Goal: Information Seeking & Learning: Check status

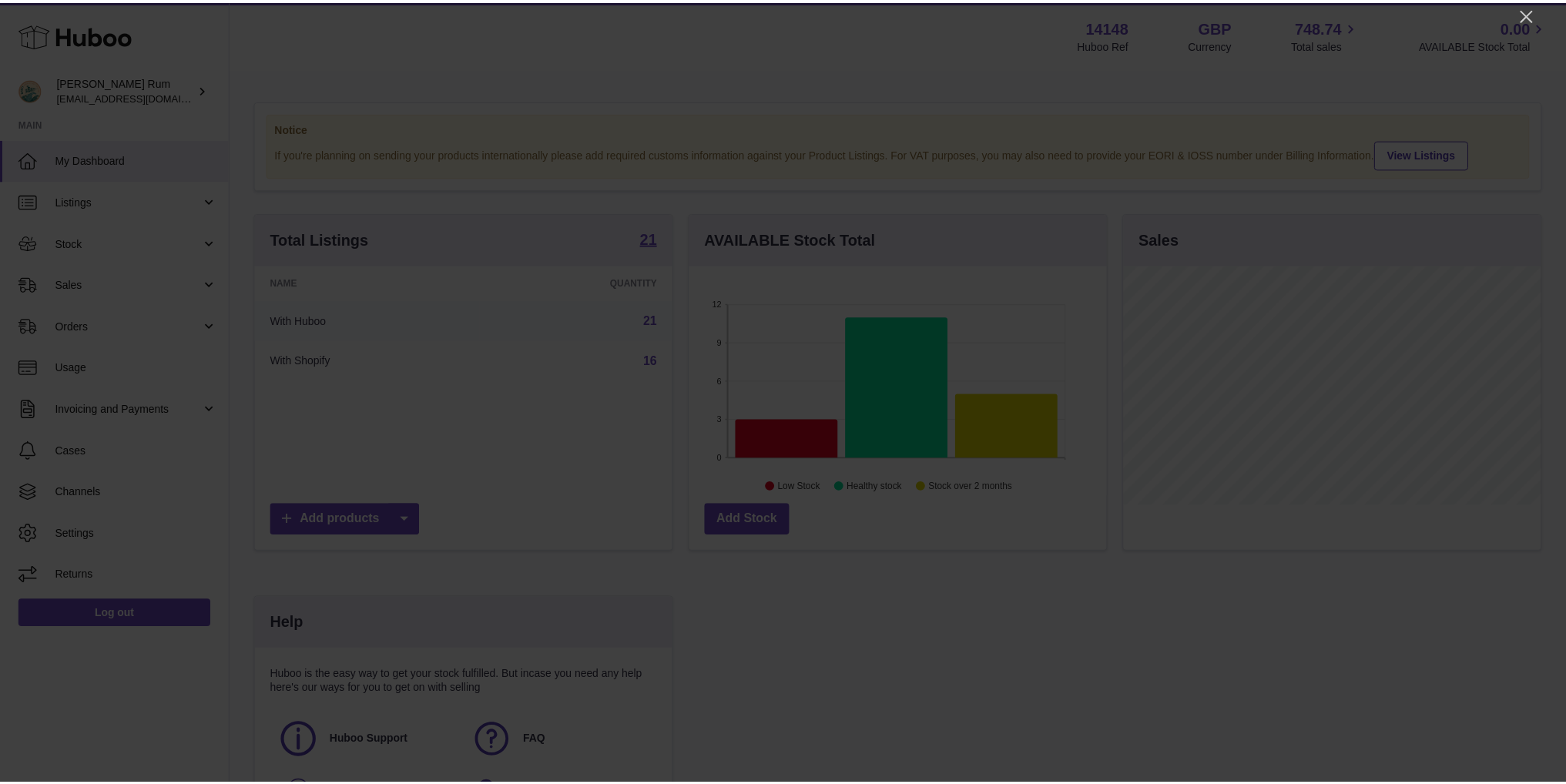
scroll to position [240, 421]
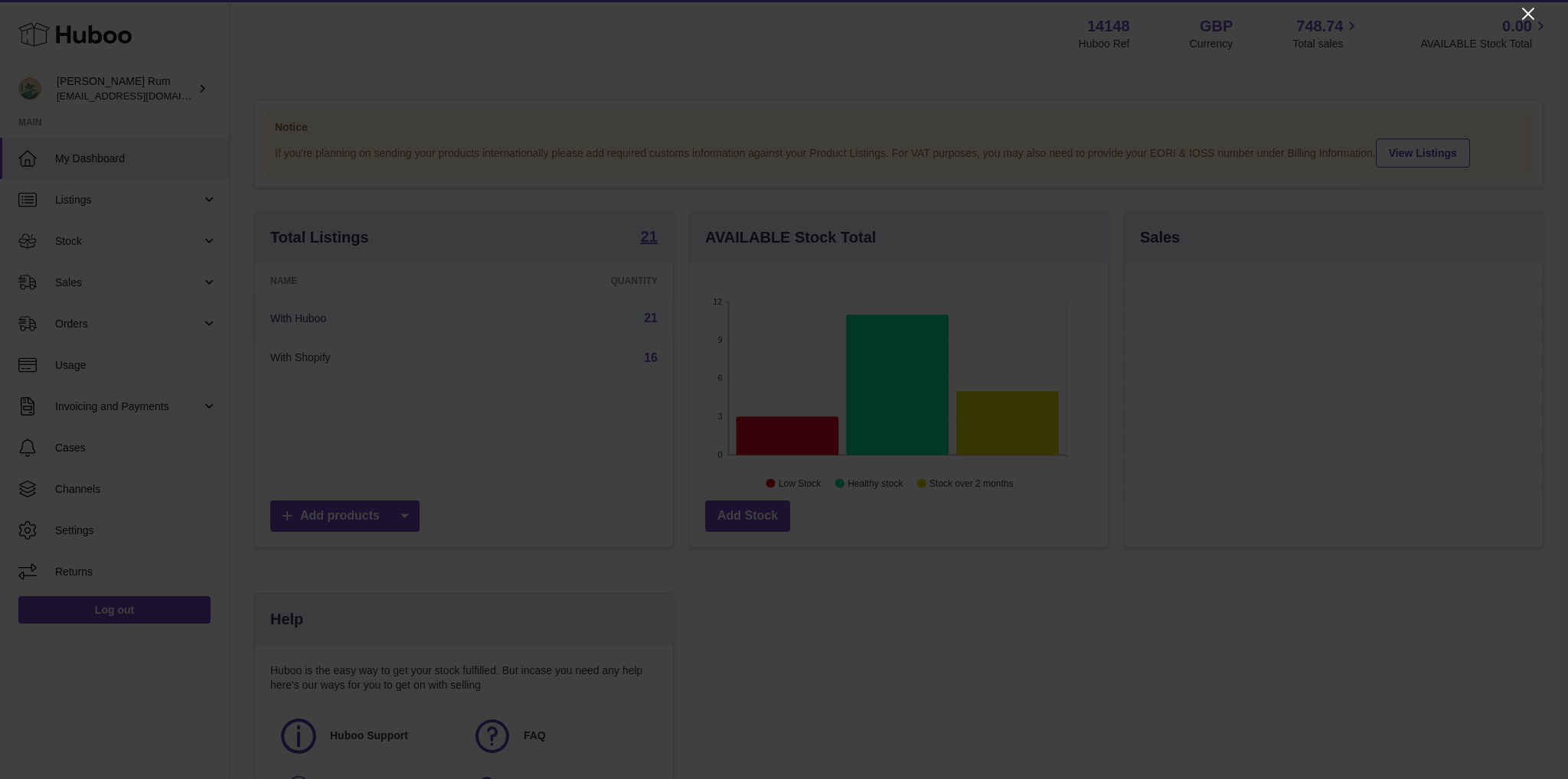
click at [1528, 10] on icon "Close" at bounding box center [1527, 14] width 18 height 18
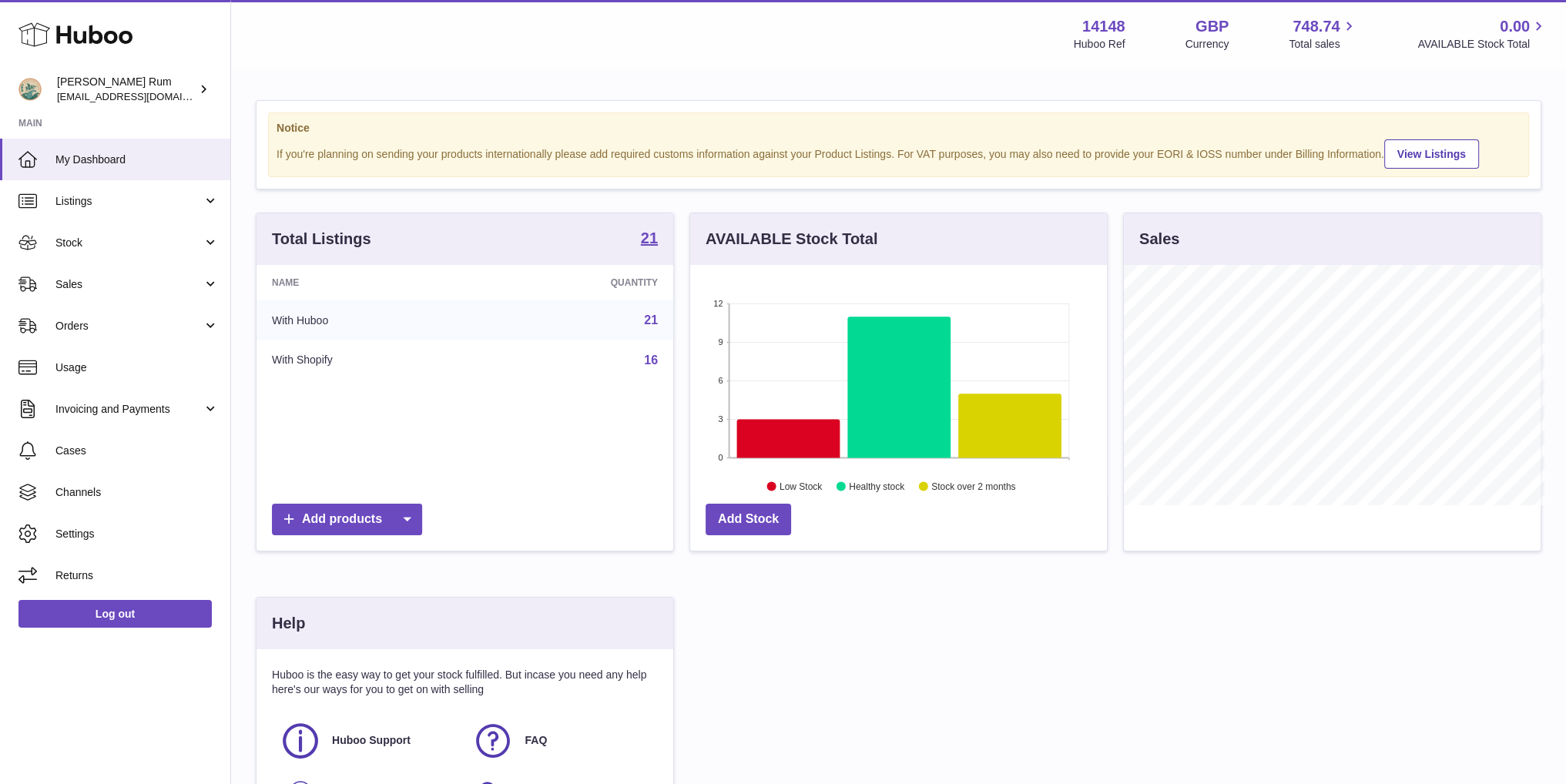
scroll to position [769927, 769955]
click at [78, 235] on span "Stock" at bounding box center [129, 243] width 147 height 15
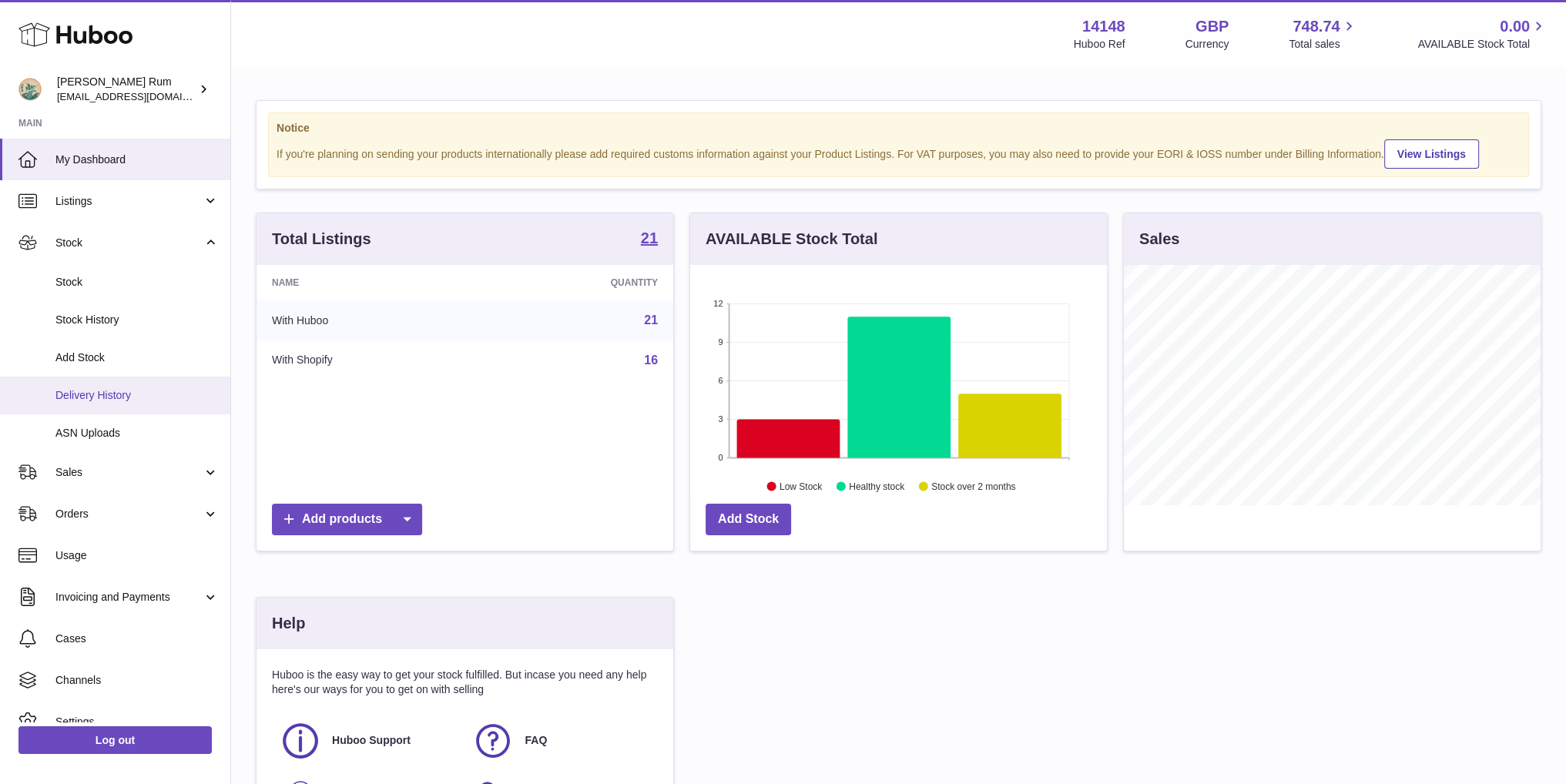
click at [122, 389] on span "Delivery History" at bounding box center [137, 396] width 164 height 15
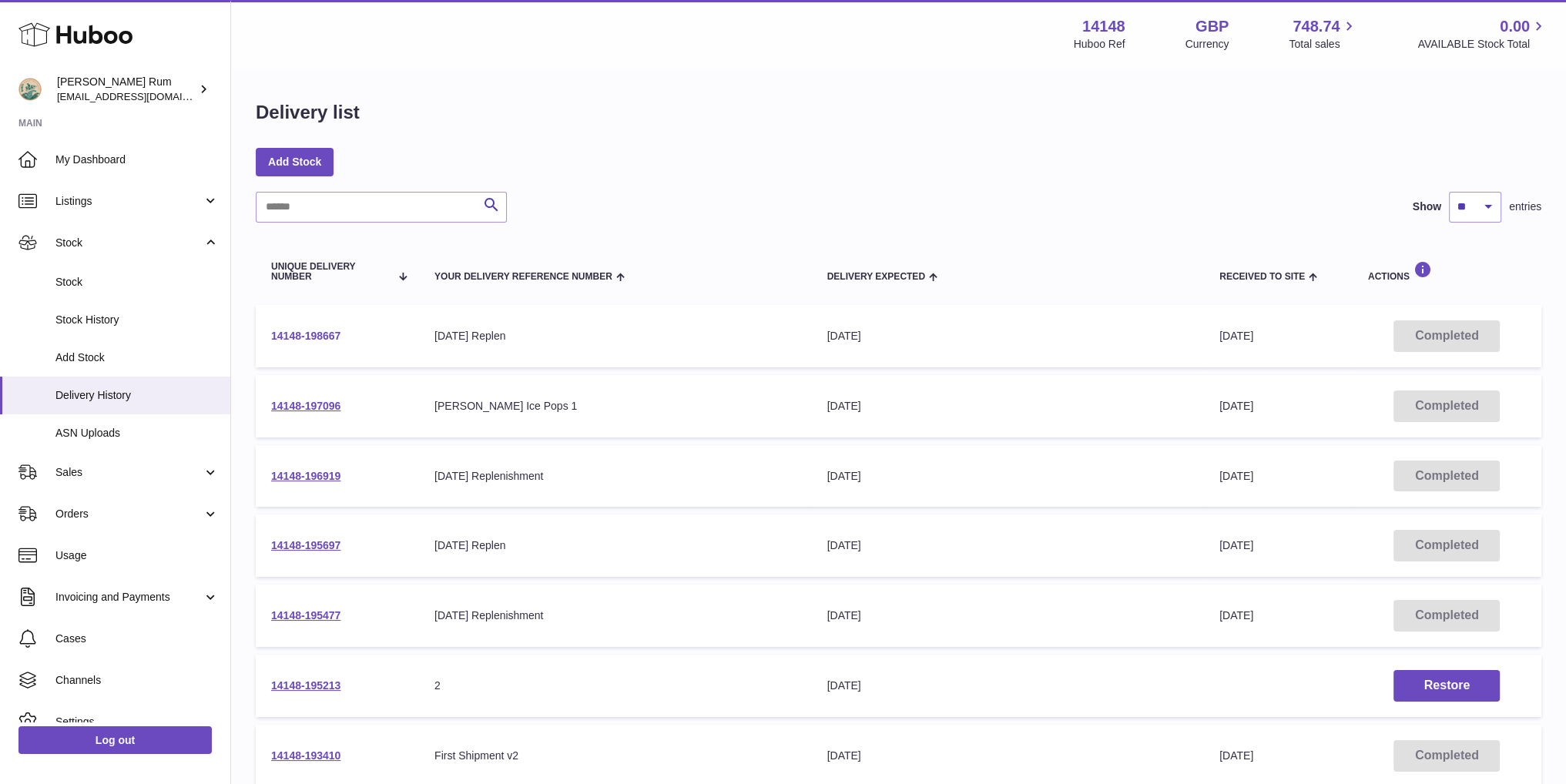
click at [299, 334] on link "14148-198667" at bounding box center [305, 335] width 69 height 12
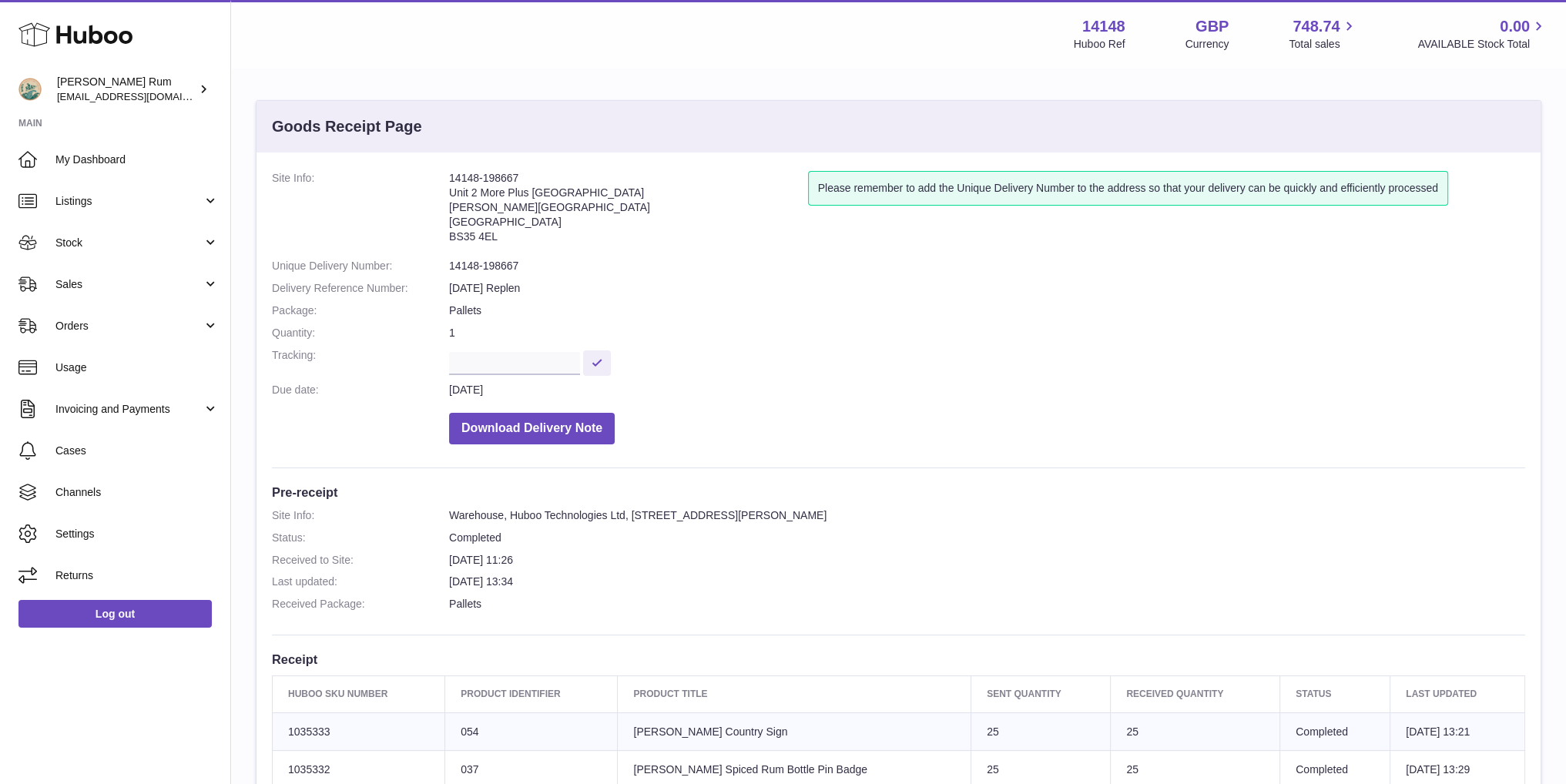
click at [674, 280] on dl "Site Info: 14148-198667 Unit 2 More Plus Central Park Hudson Ave Severn Beach B…" at bounding box center [898, 311] width 1253 height 281
click at [687, 232] on address "14148-198667 Unit 2 More Plus Central Park Hudson Ave Severn Beach BS35 4EL" at bounding box center [628, 210] width 359 height 80
click at [65, 235] on span "Stock" at bounding box center [129, 243] width 147 height 15
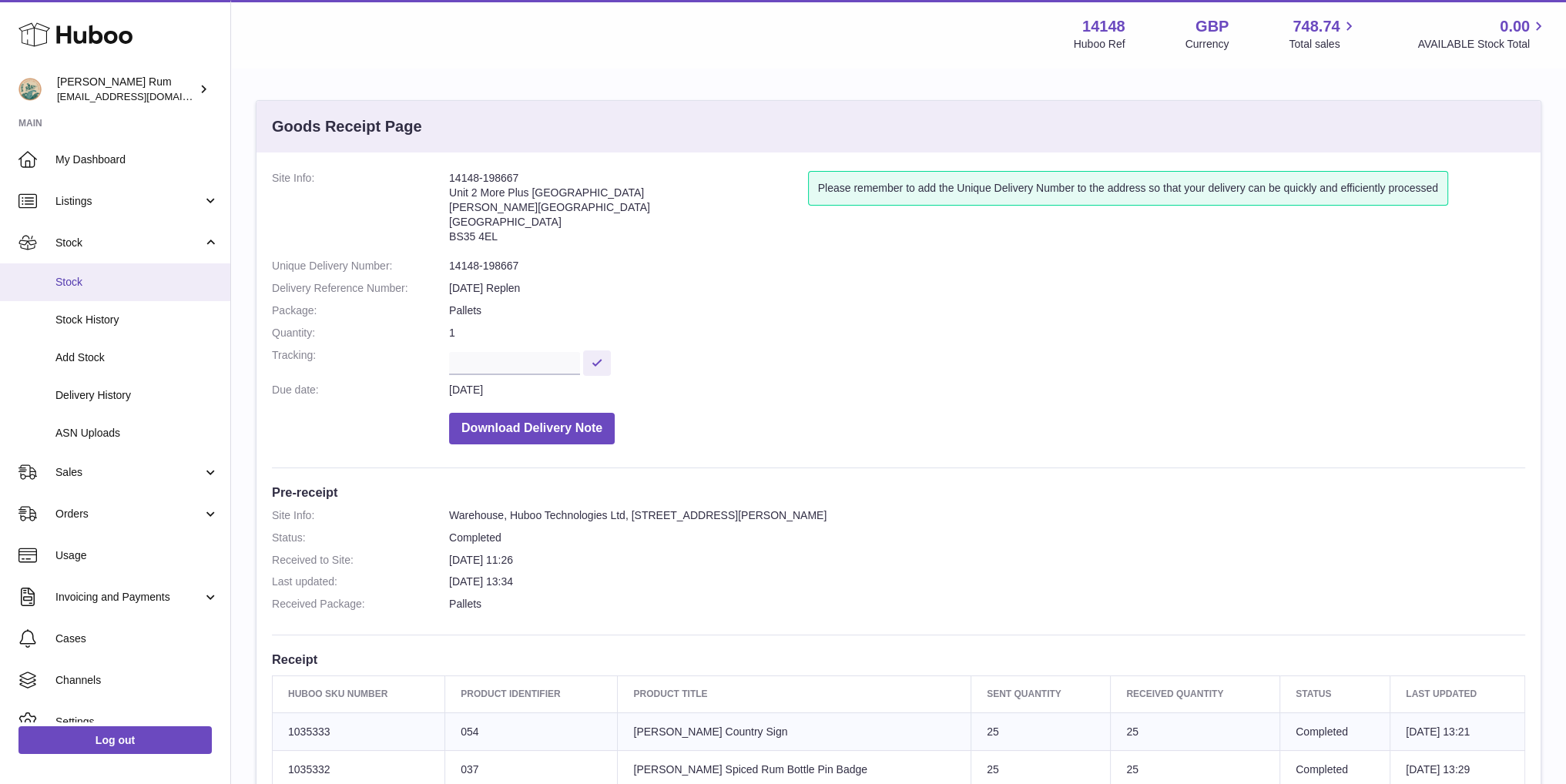
click at [91, 283] on span "Stock" at bounding box center [137, 282] width 164 height 15
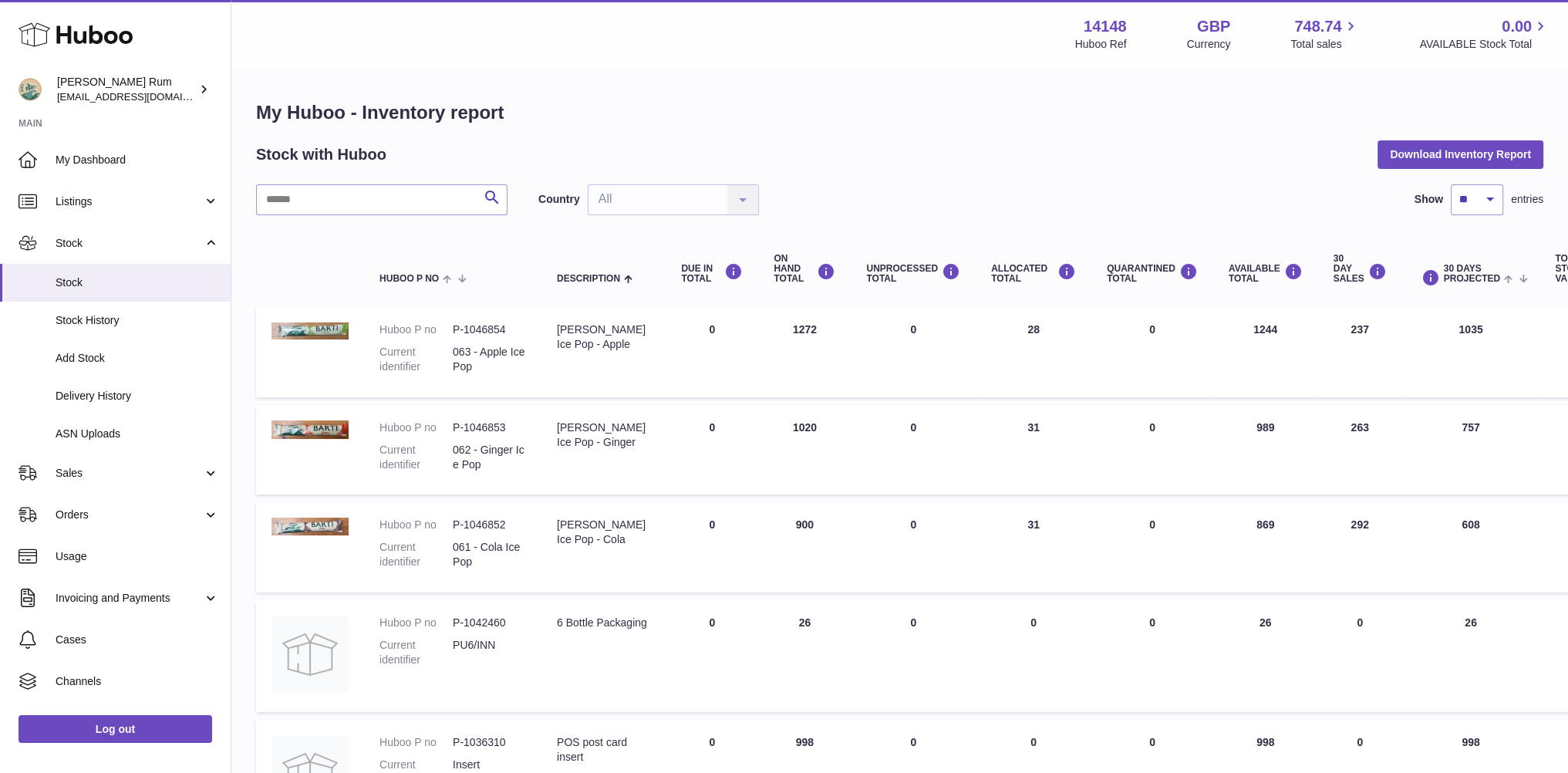
click at [912, 145] on div "Stock with Huboo Download Inventory Report" at bounding box center [899, 154] width 1287 height 27
click at [98, 462] on link "Sales" at bounding box center [115, 473] width 231 height 42
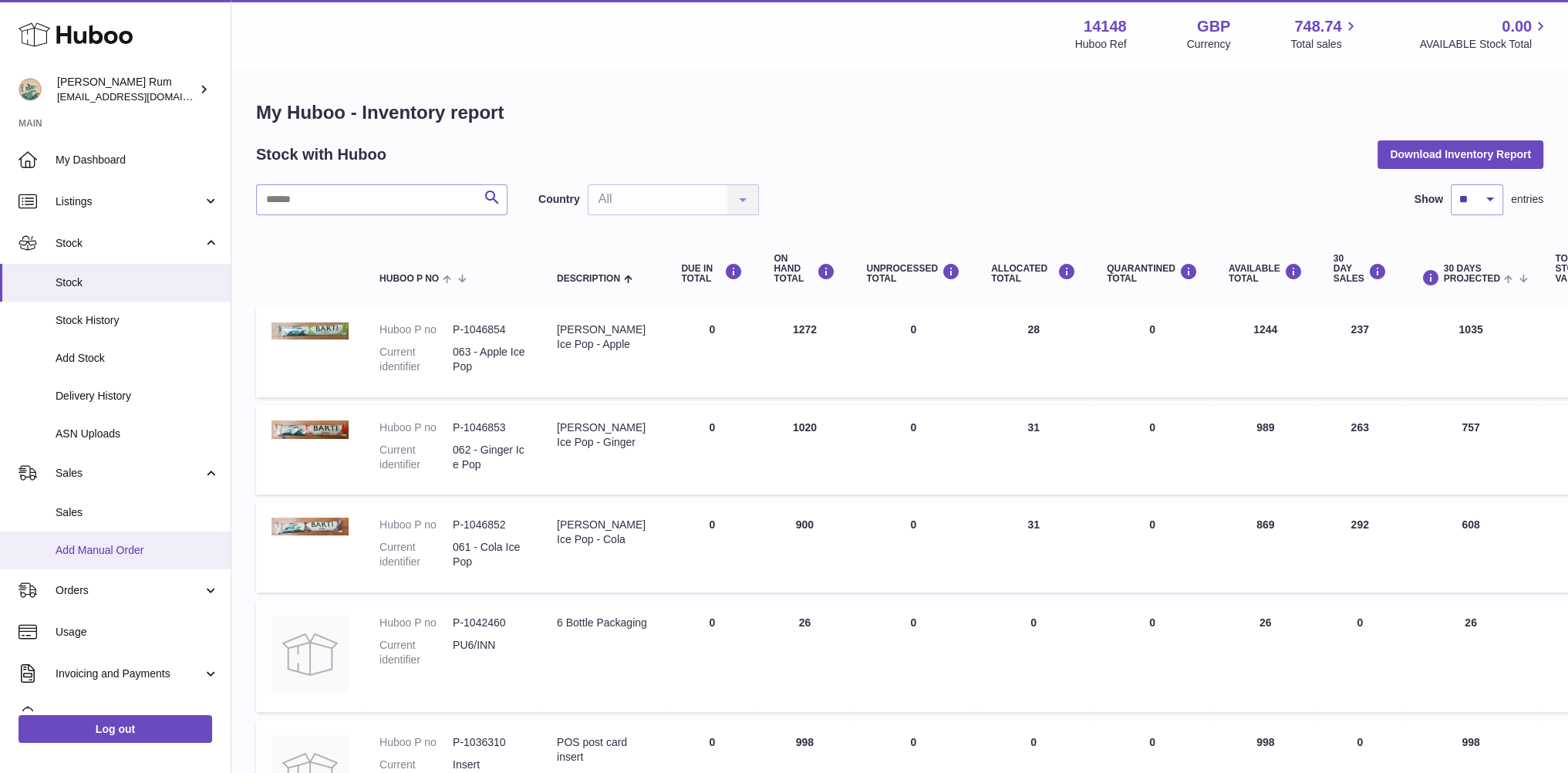
click at [119, 546] on span "Add Manual Order" at bounding box center [137, 550] width 164 height 15
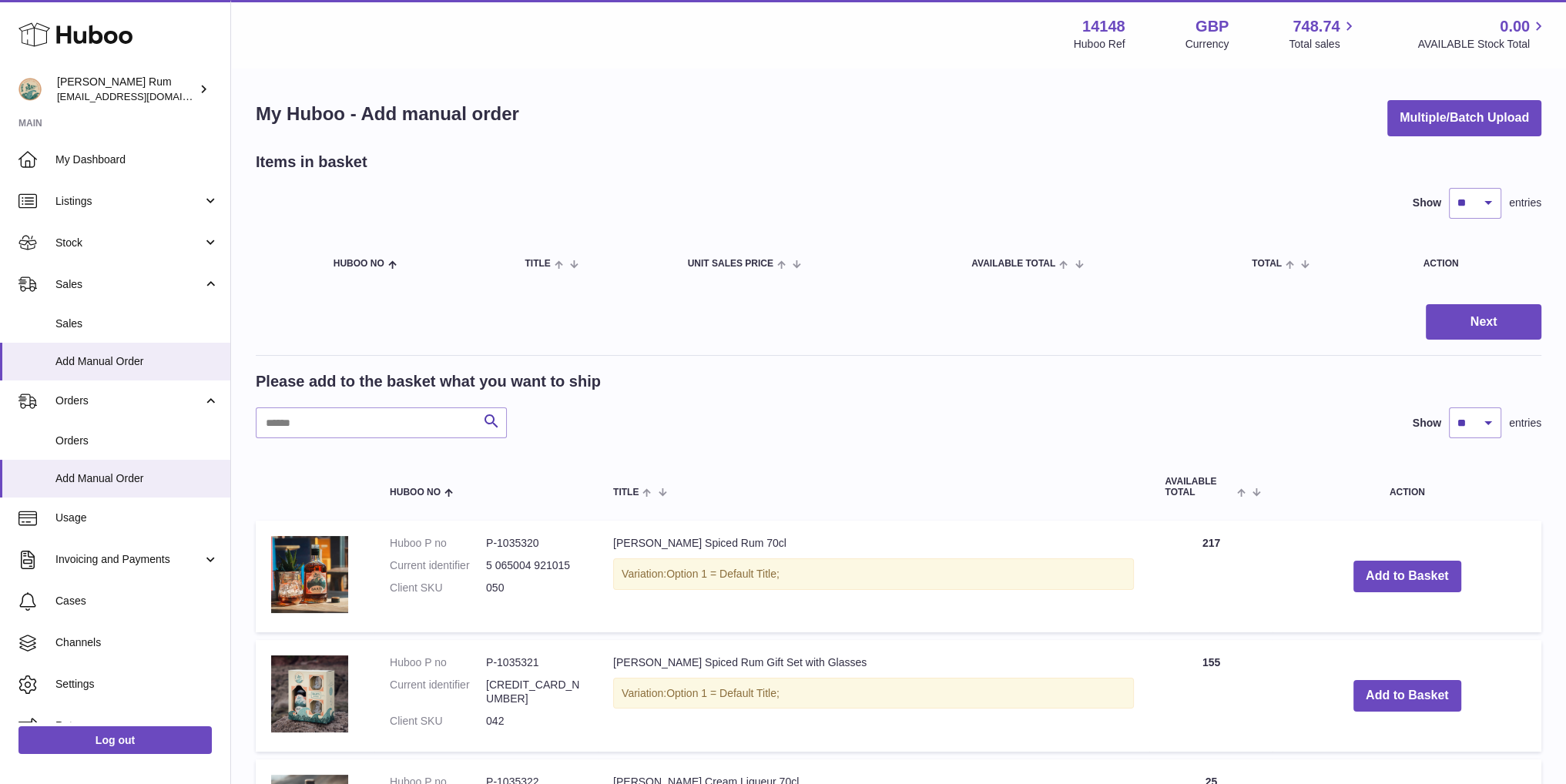
click at [905, 49] on div "Menu Huboo 14148 Huboo Ref GBP Currency 748.74 Total sales 0.00 AVAILABLE Stock…" at bounding box center [899, 34] width 1298 height 35
click at [820, 60] on div "Menu Huboo 14148 Huboo Ref GBP Currency 748.74 Total sales 0.00 AVAILABLE Stock…" at bounding box center [899, 34] width 1335 height 68
click at [1115, 114] on div "My Huboo - Add manual order Multiple/Batch Upload" at bounding box center [898, 118] width 1286 height 36
drag, startPoint x: 868, startPoint y: 108, endPoint x: 652, endPoint y: 109, distance: 216.0
click at [862, 109] on div "My Huboo - Add manual order Multiple/Batch Upload" at bounding box center [898, 118] width 1286 height 36
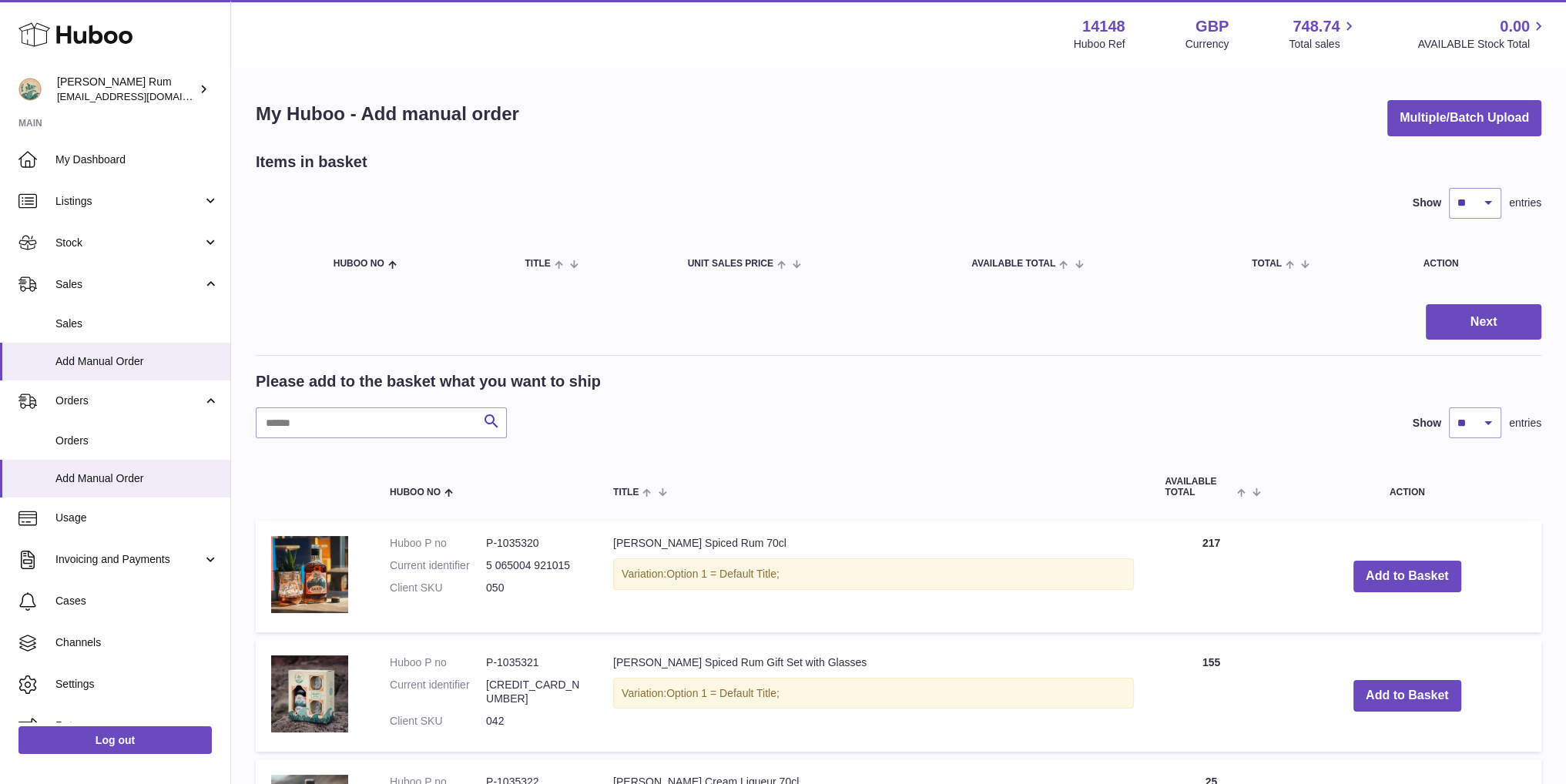
click at [647, 108] on div "My Huboo - Add manual order Multiple/Batch Upload" at bounding box center [898, 118] width 1286 height 36
click at [84, 150] on link "My Dashboard" at bounding box center [115, 160] width 231 height 42
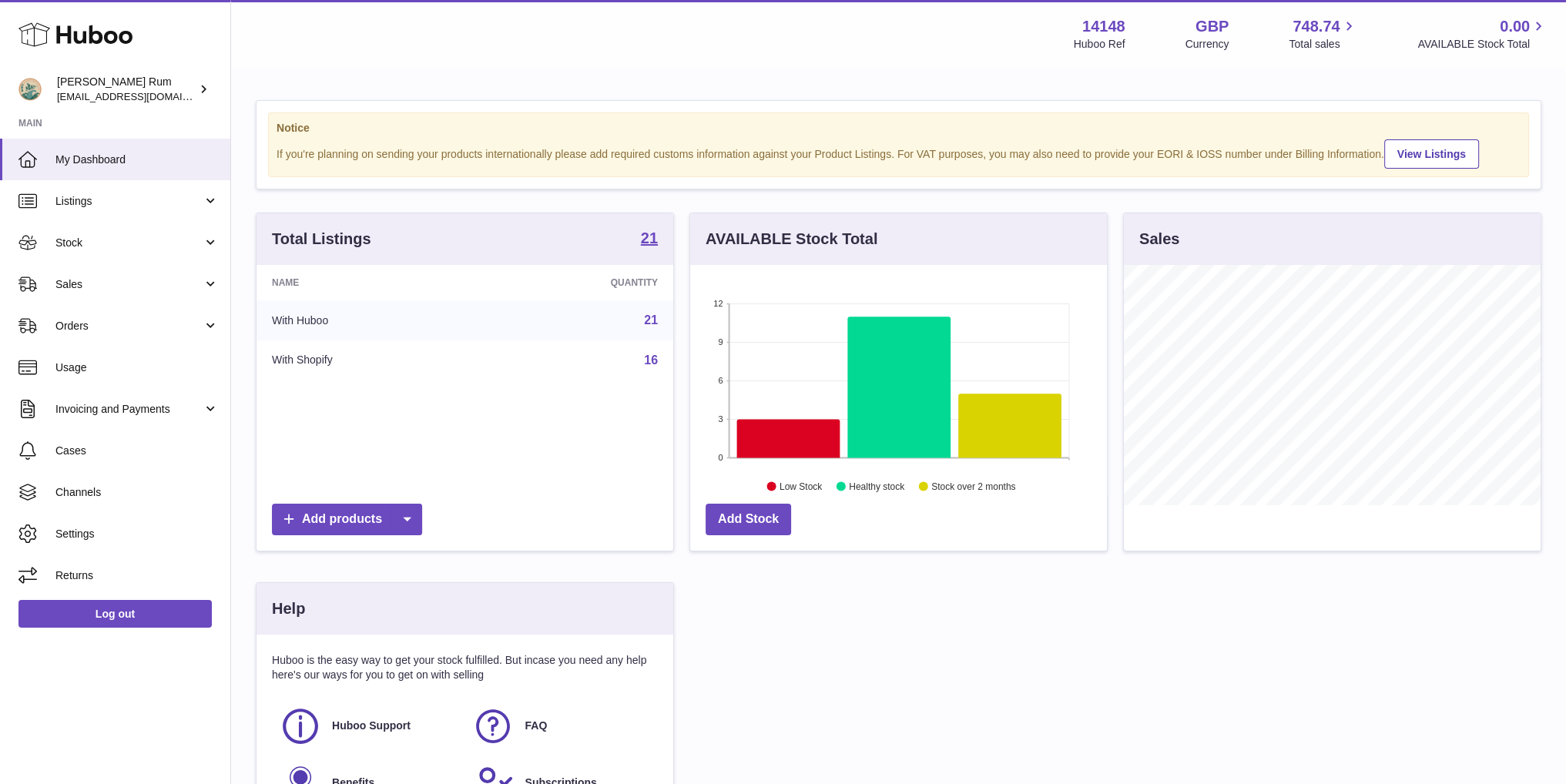
scroll to position [240, 416]
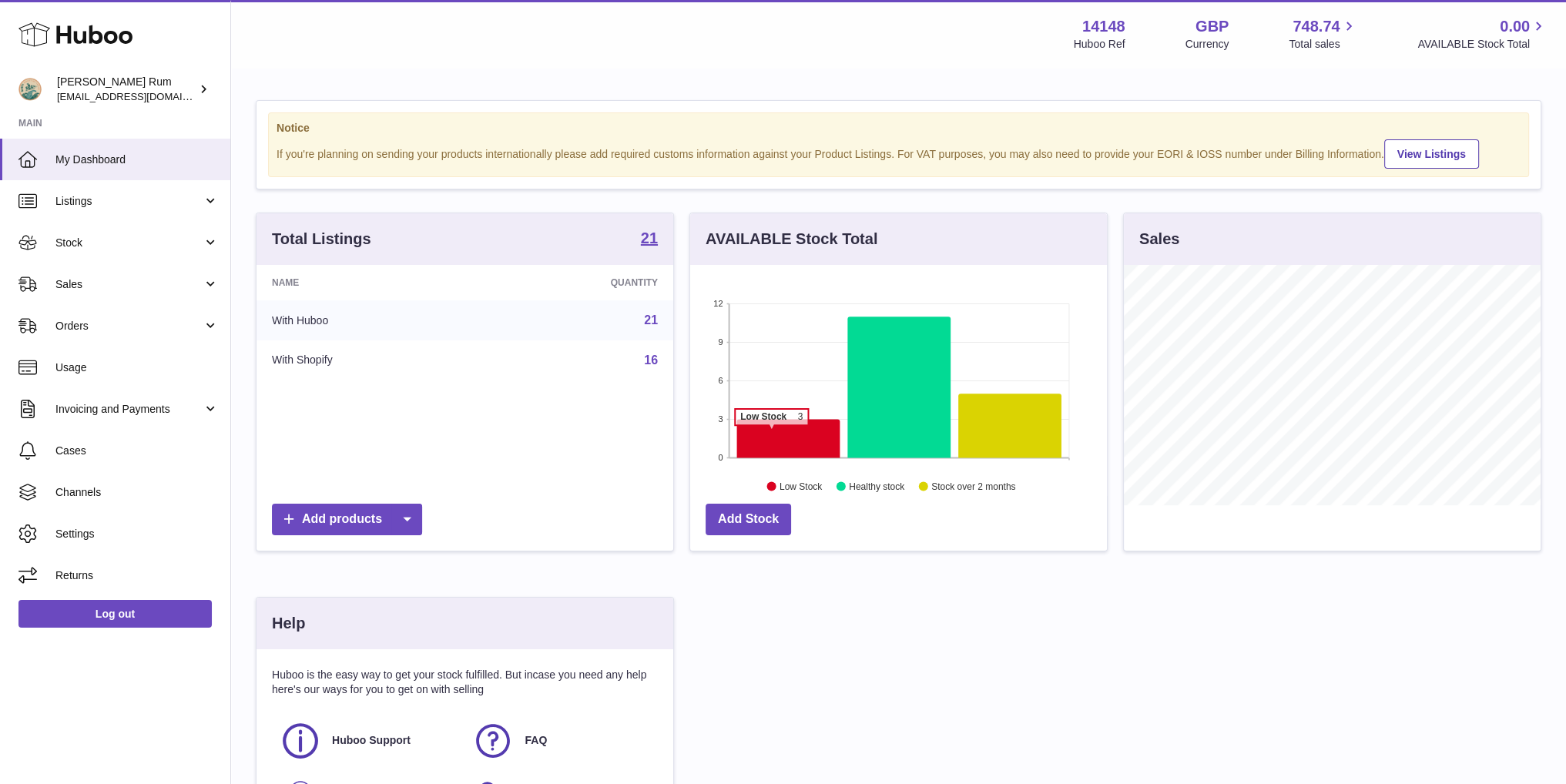
click at [771, 432] on icon at bounding box center [788, 439] width 103 height 39
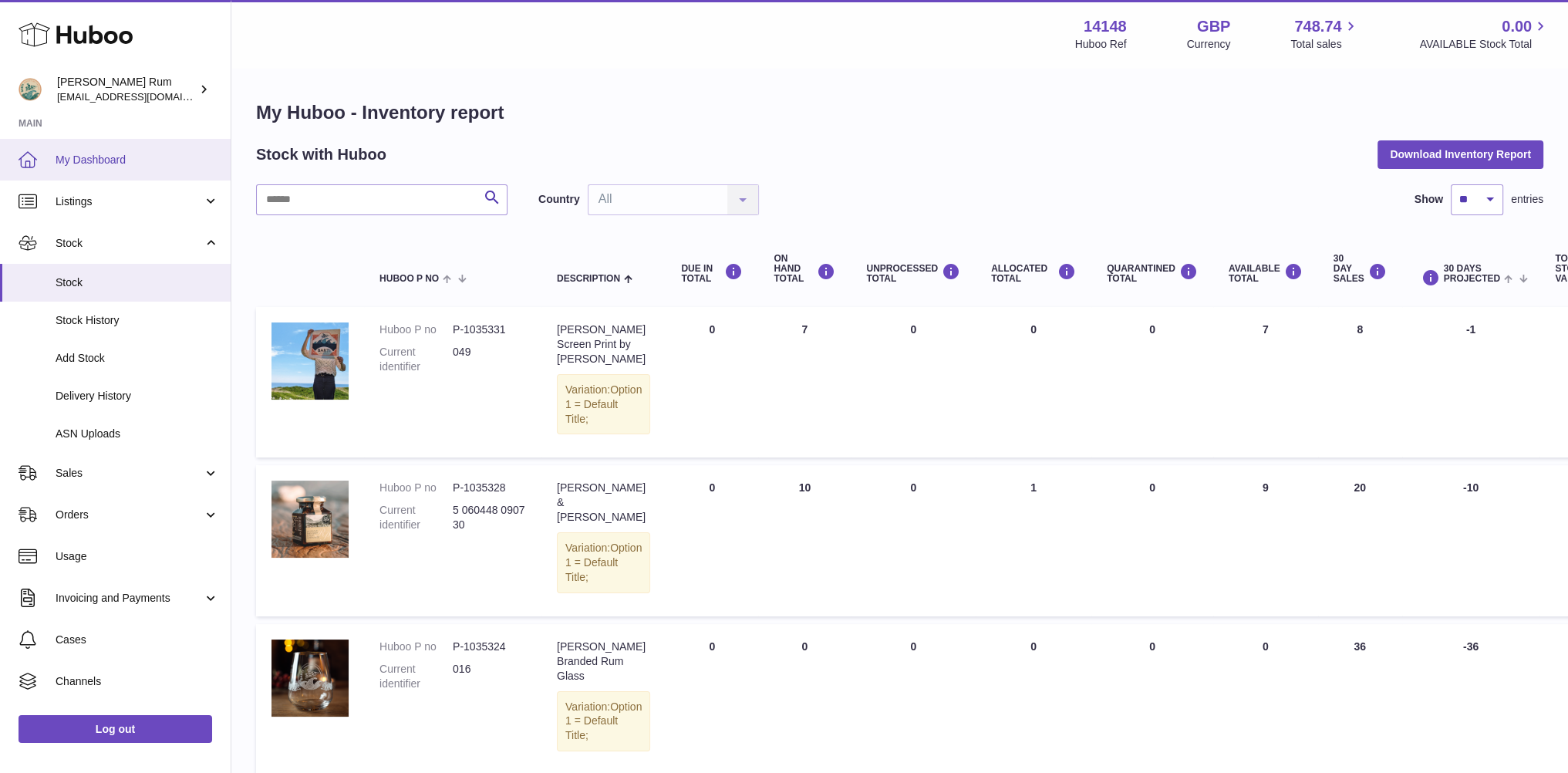
click at [117, 170] on link "My Dashboard" at bounding box center [115, 160] width 231 height 42
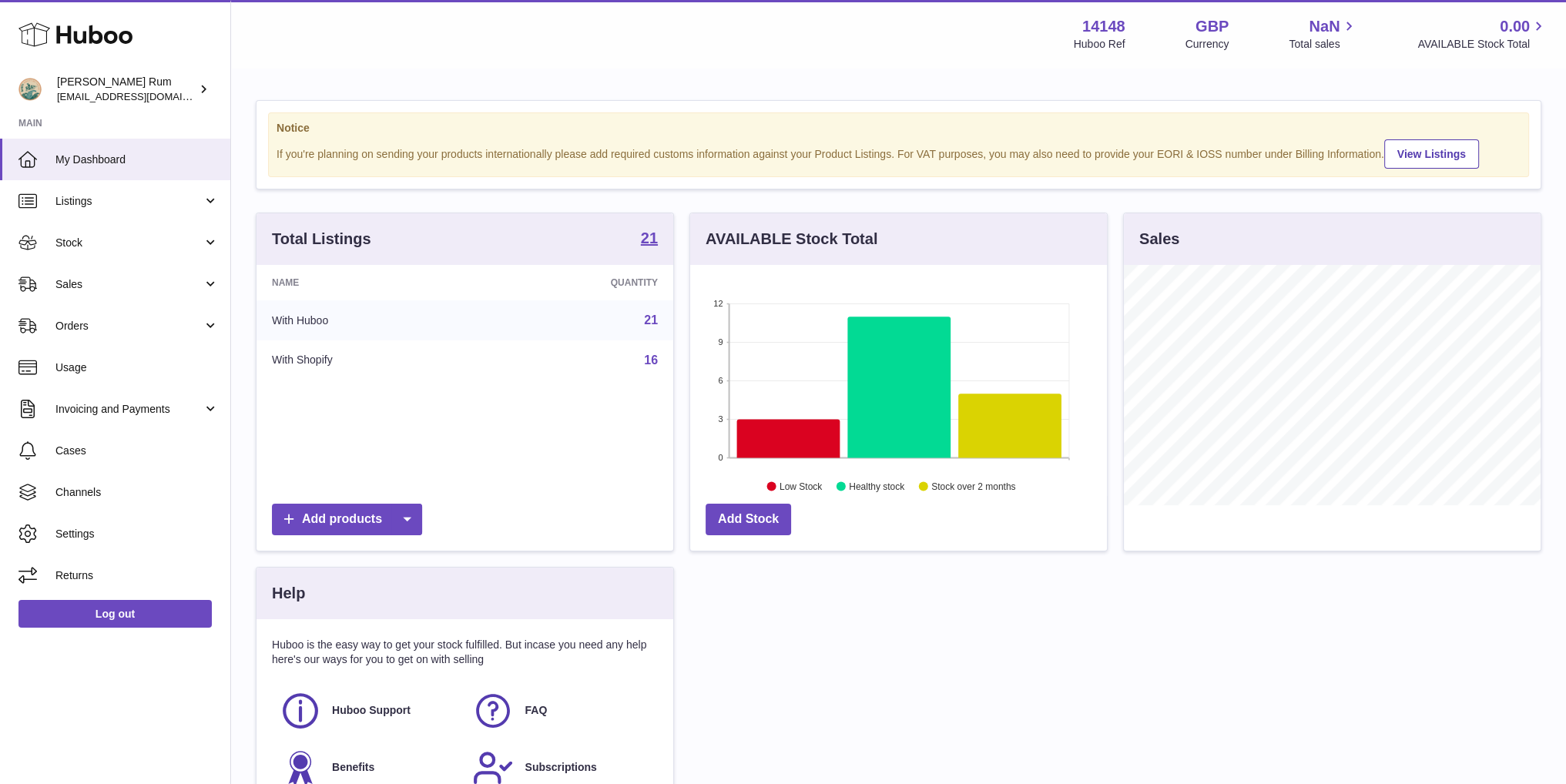
scroll to position [240, 416]
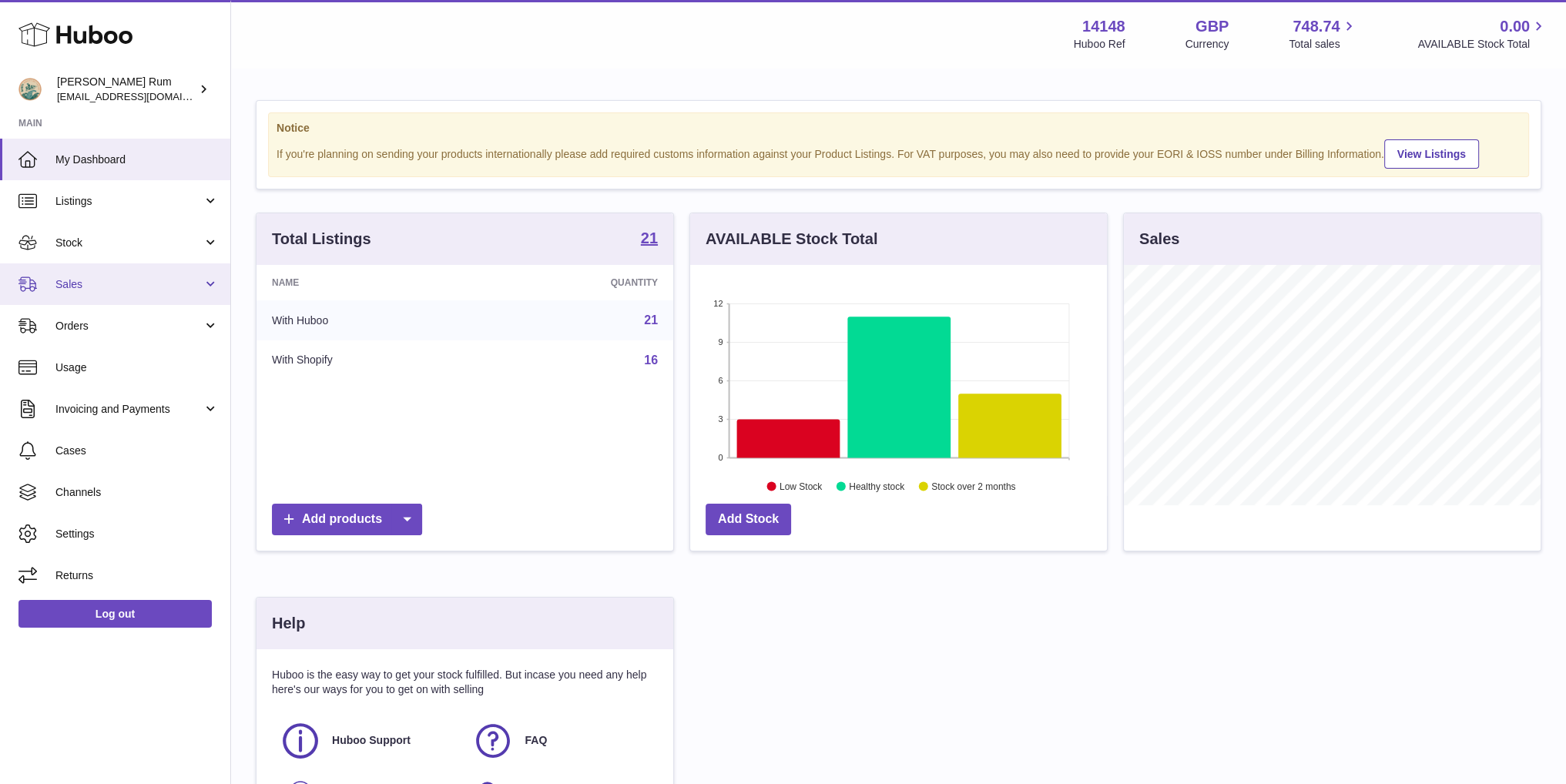
click at [93, 290] on span "Sales" at bounding box center [129, 284] width 147 height 15
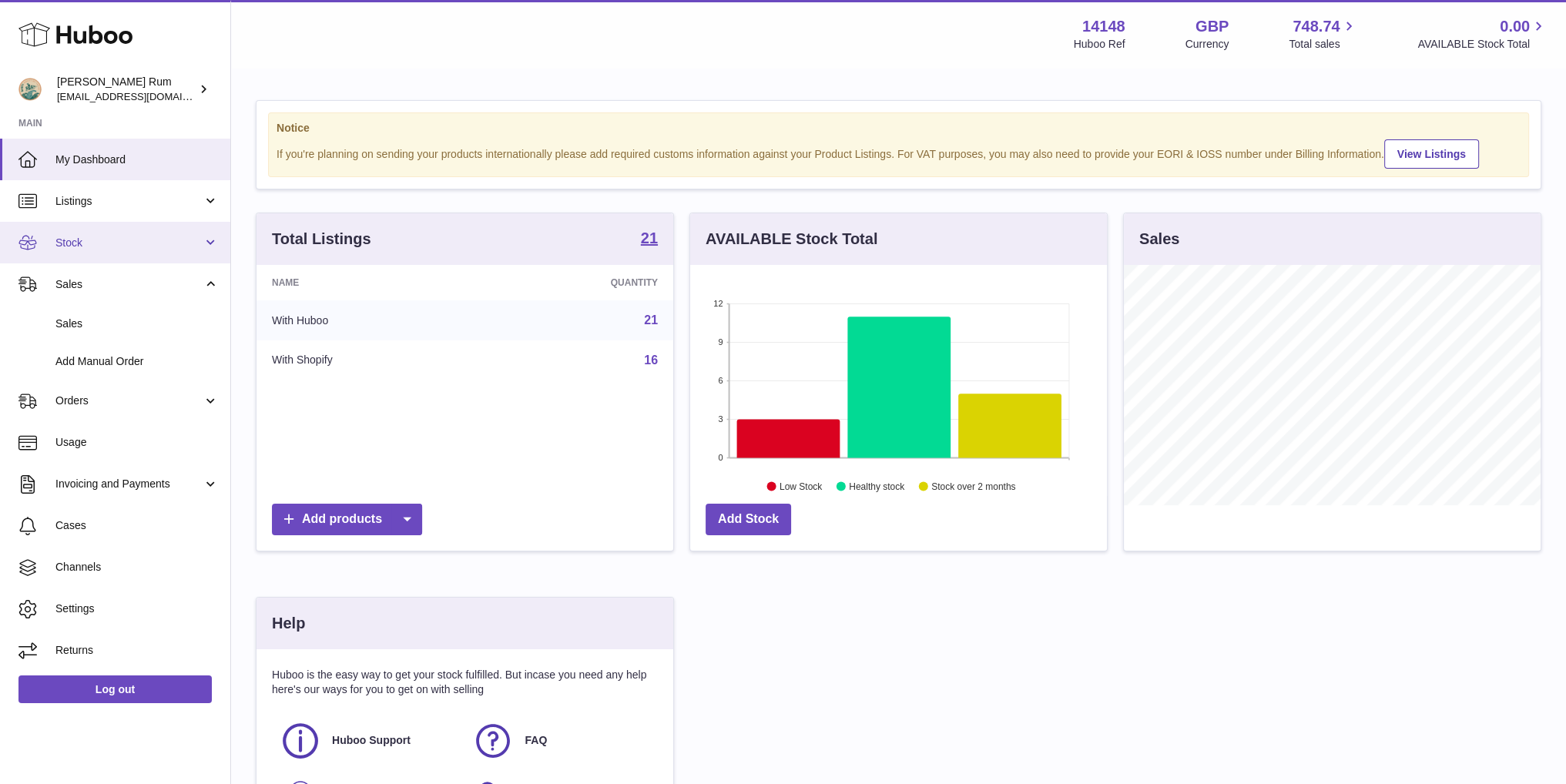
click at [96, 244] on span "Stock" at bounding box center [129, 243] width 147 height 15
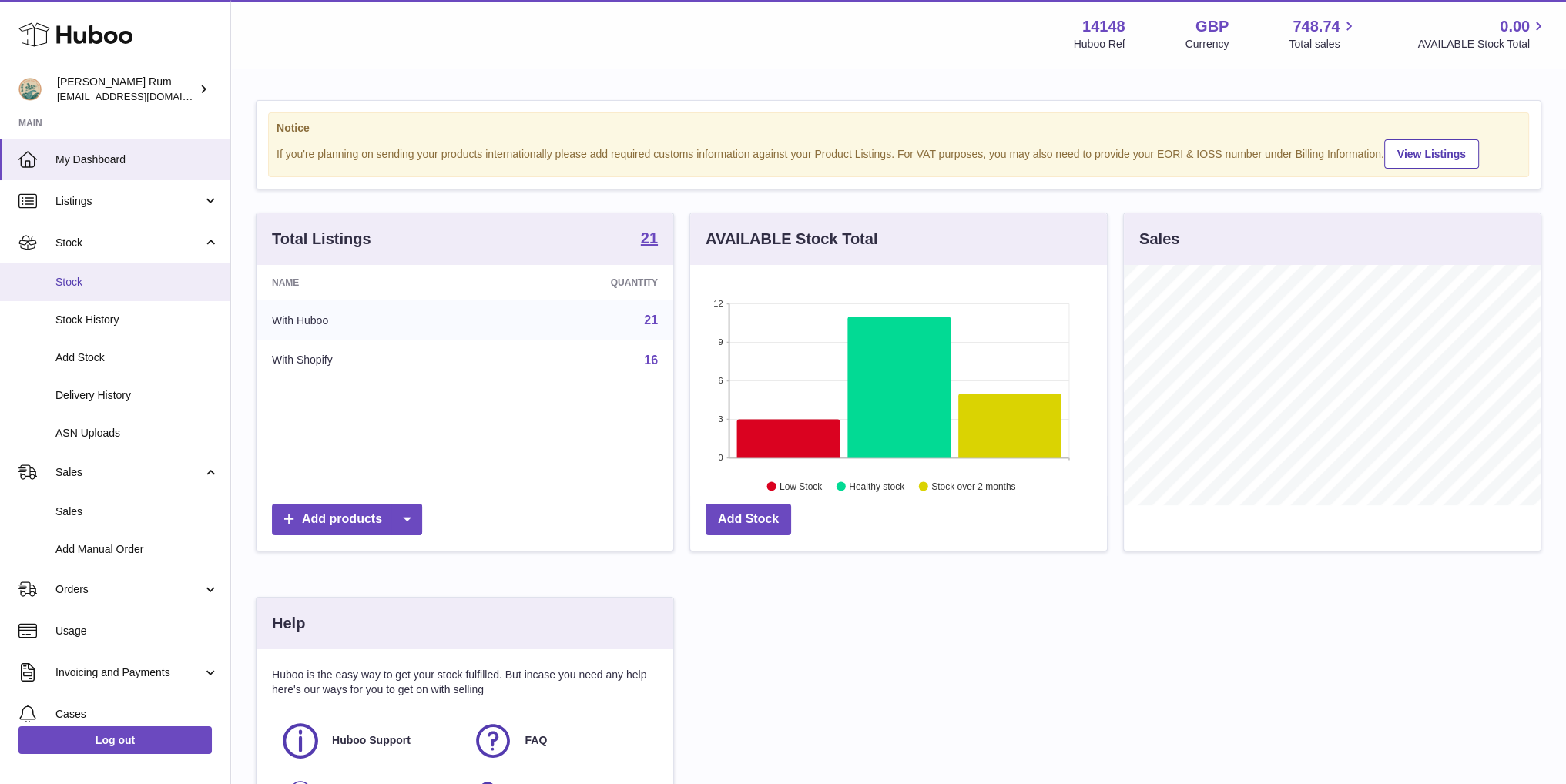
click at [96, 281] on span "Stock" at bounding box center [137, 282] width 164 height 15
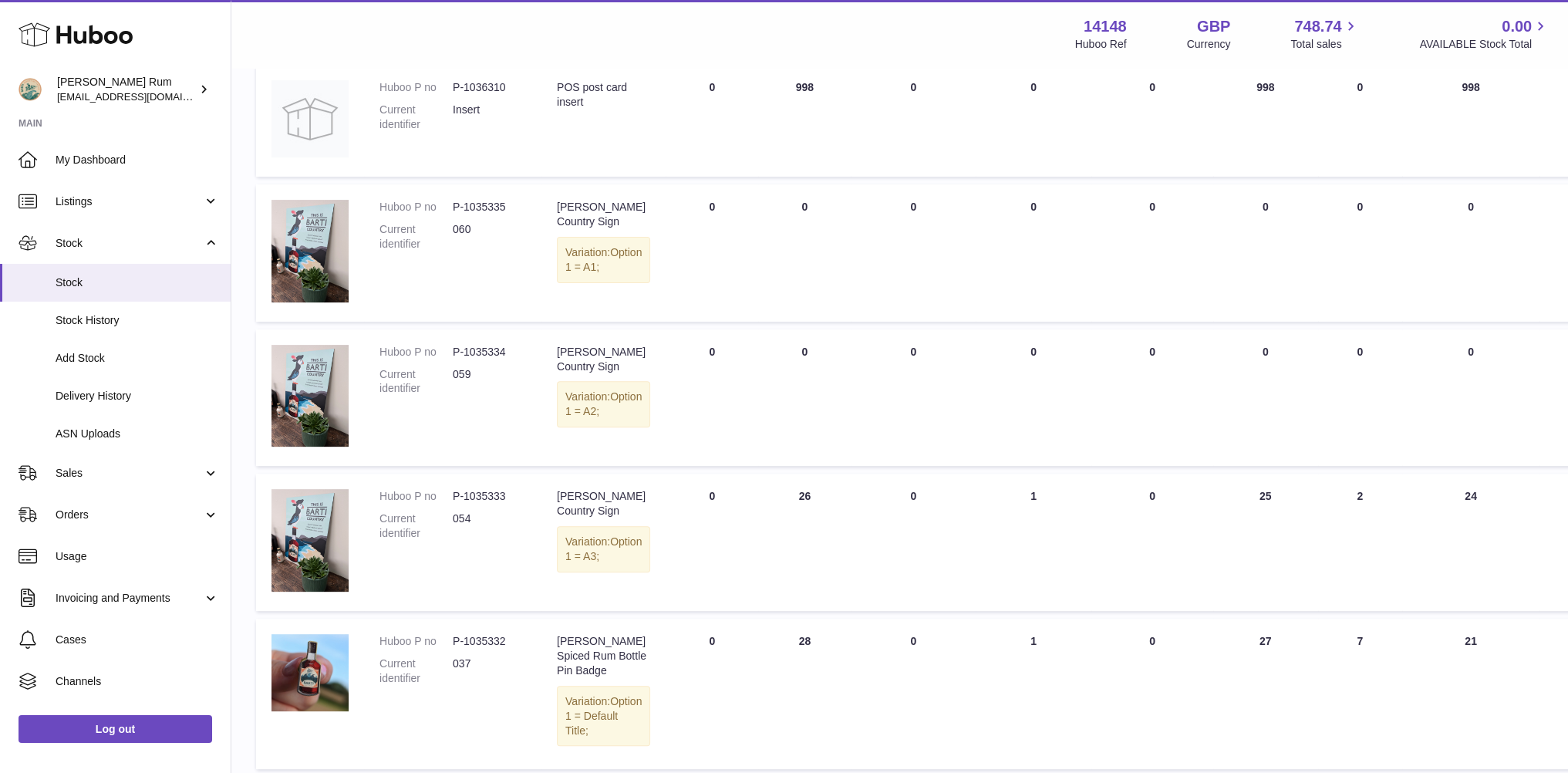
scroll to position [975, 0]
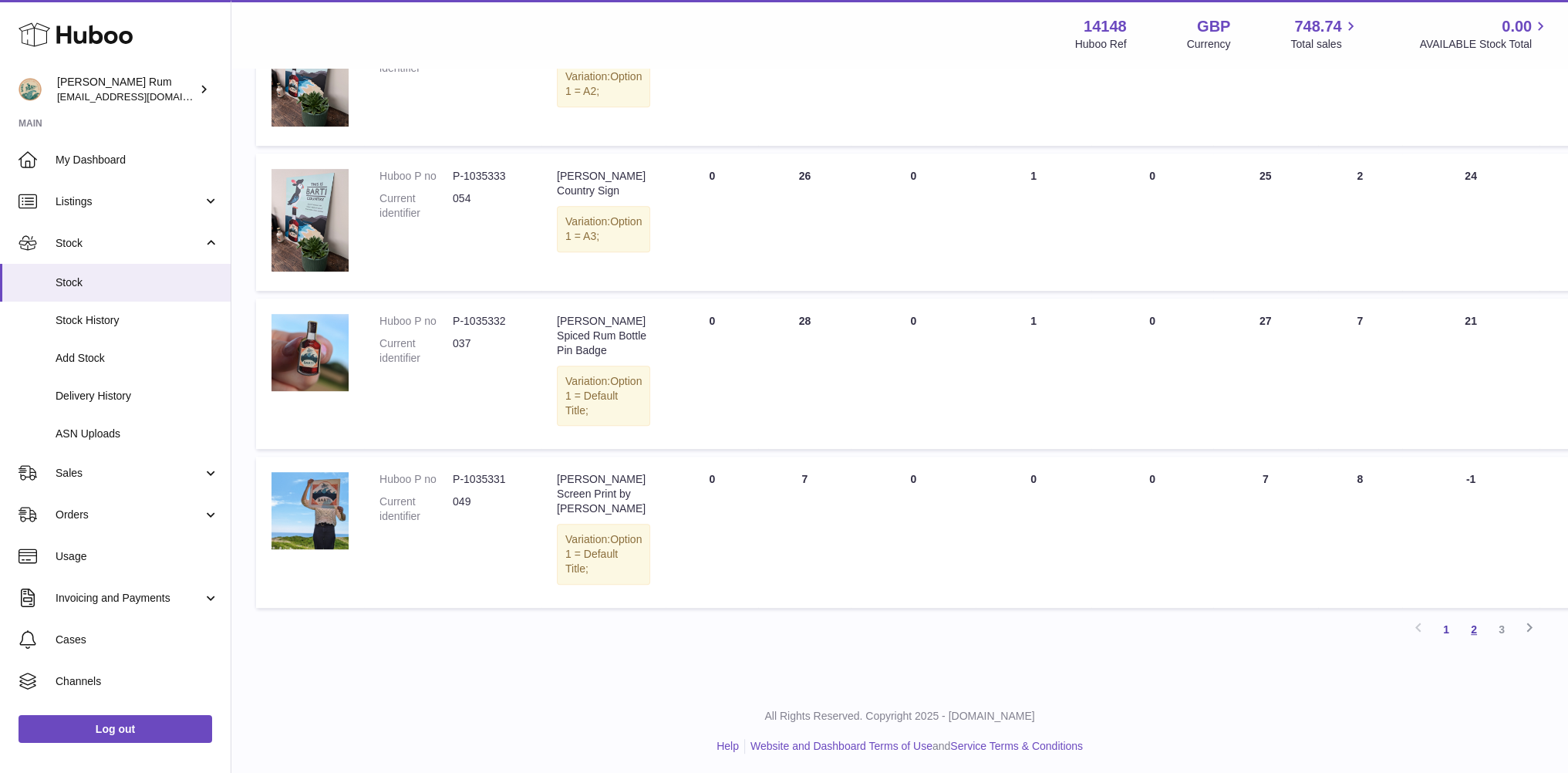
click at [1476, 628] on link "2" at bounding box center [1474, 629] width 27 height 27
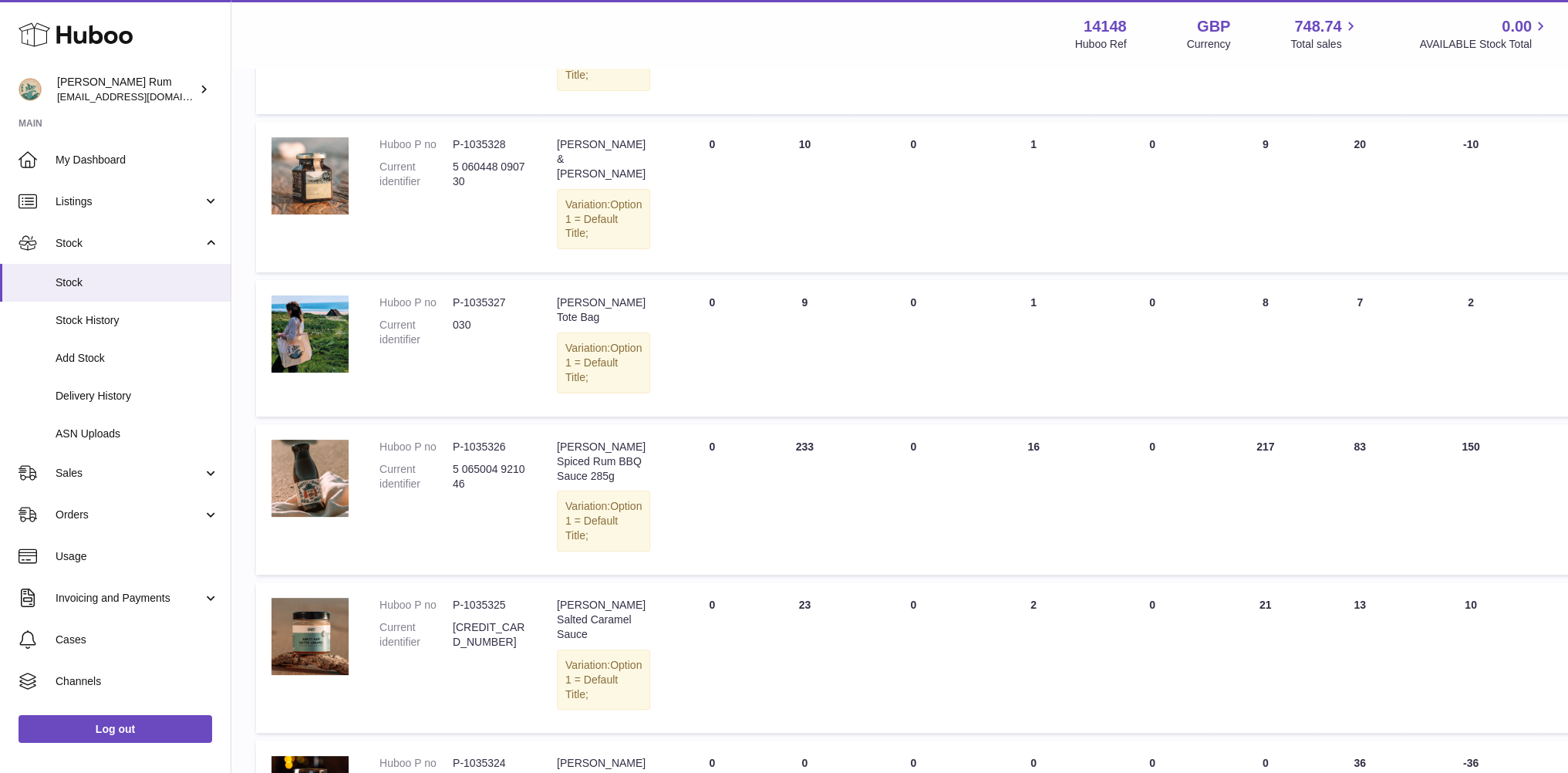
scroll to position [533, 0]
